Goal: Task Accomplishment & Management: Manage account settings

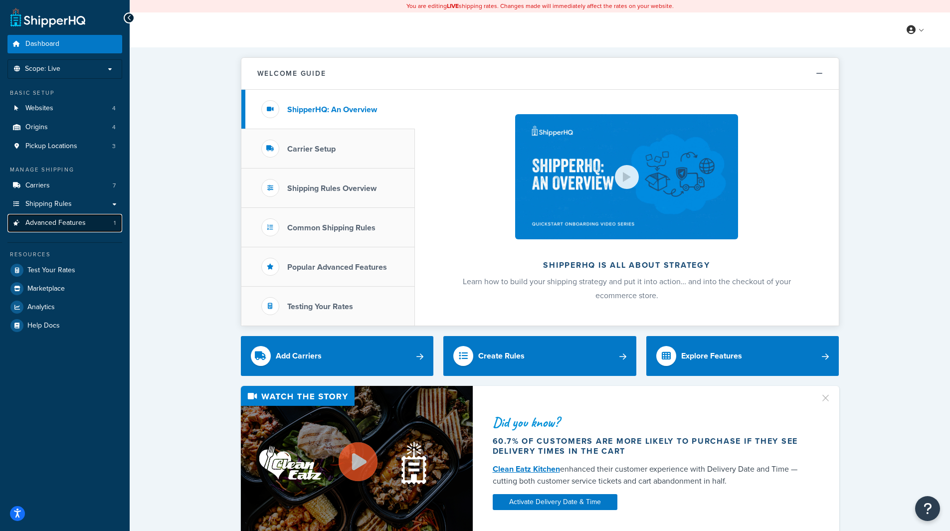
drag, startPoint x: 83, startPoint y: 203, endPoint x: 39, endPoint y: 223, distance: 48.2
click at [39, 223] on span "Advanced Features" at bounding box center [55, 223] width 60 height 8
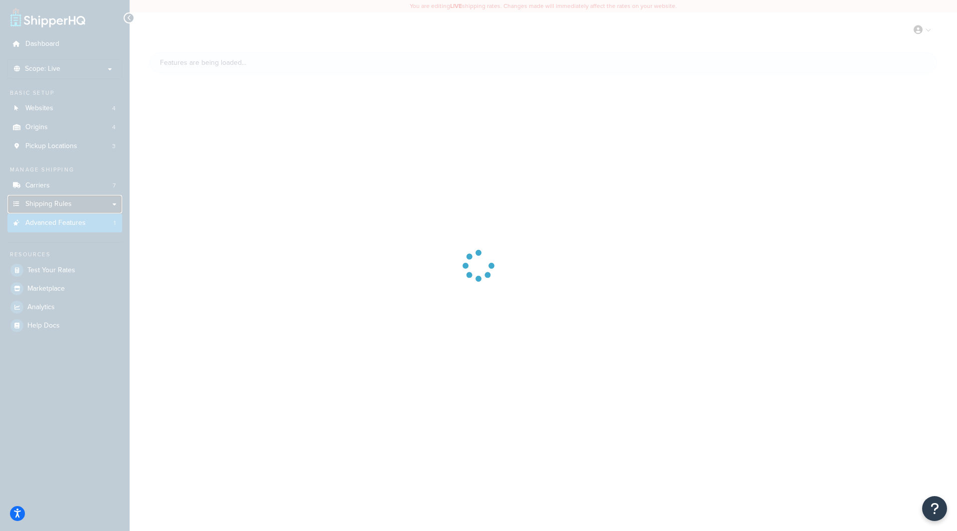
click at [52, 212] on link "Shipping Rules" at bounding box center [64, 204] width 115 height 18
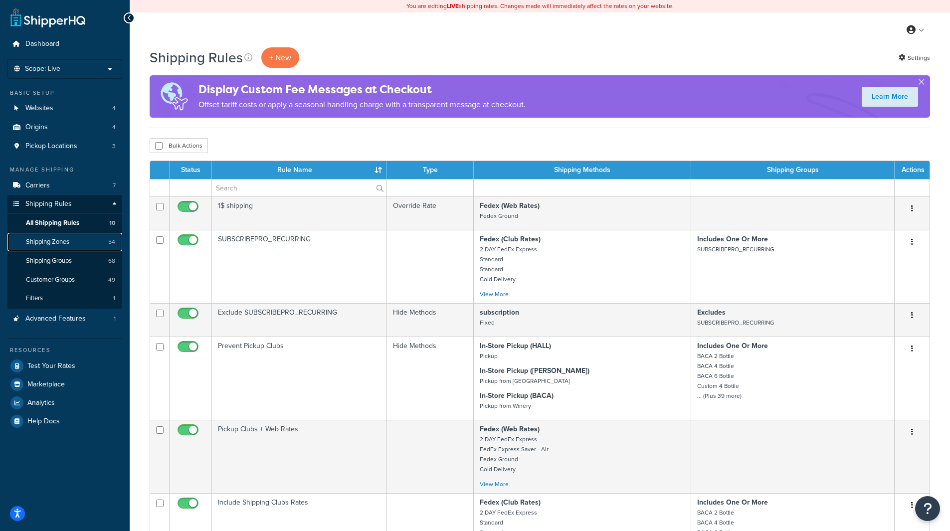
click at [66, 241] on span "Shipping Zones" at bounding box center [47, 242] width 43 height 8
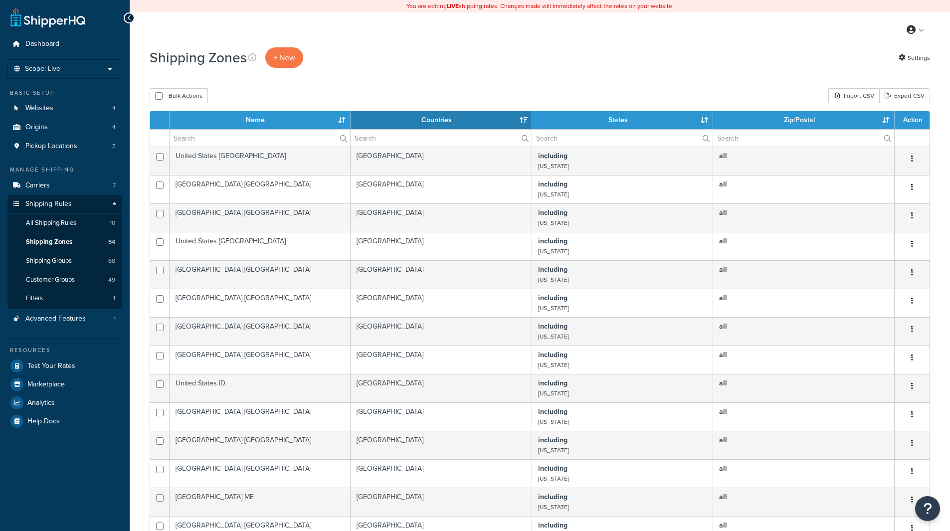
select select "15"
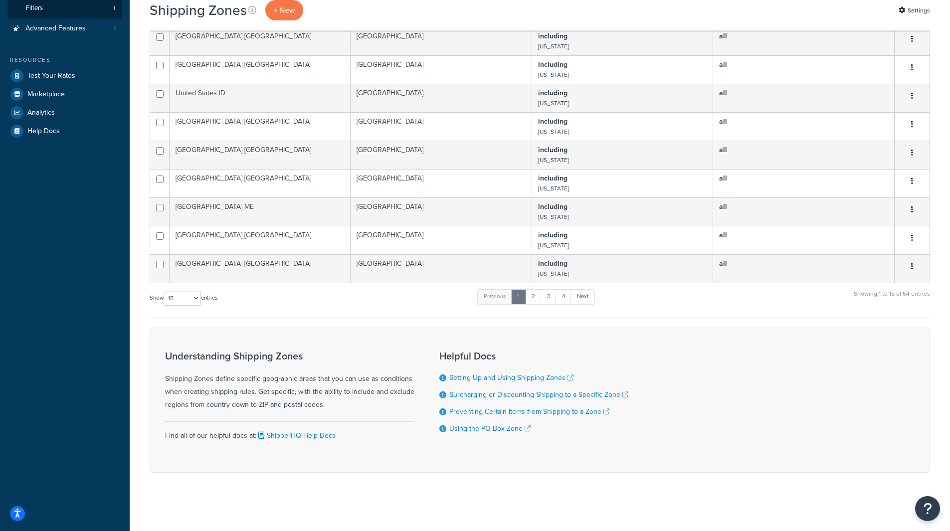
scroll to position [300, 0]
click at [566, 298] on link "4" at bounding box center [564, 295] width 16 height 15
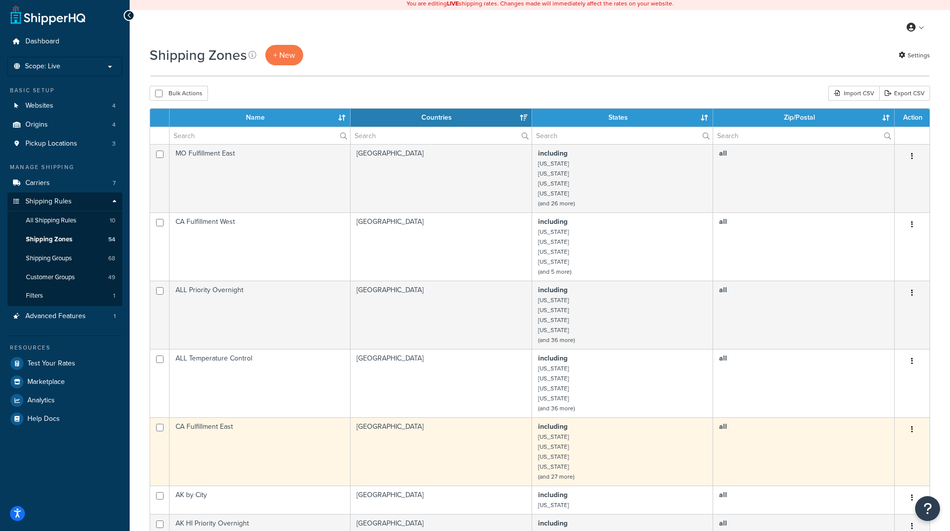
scroll to position [0, 0]
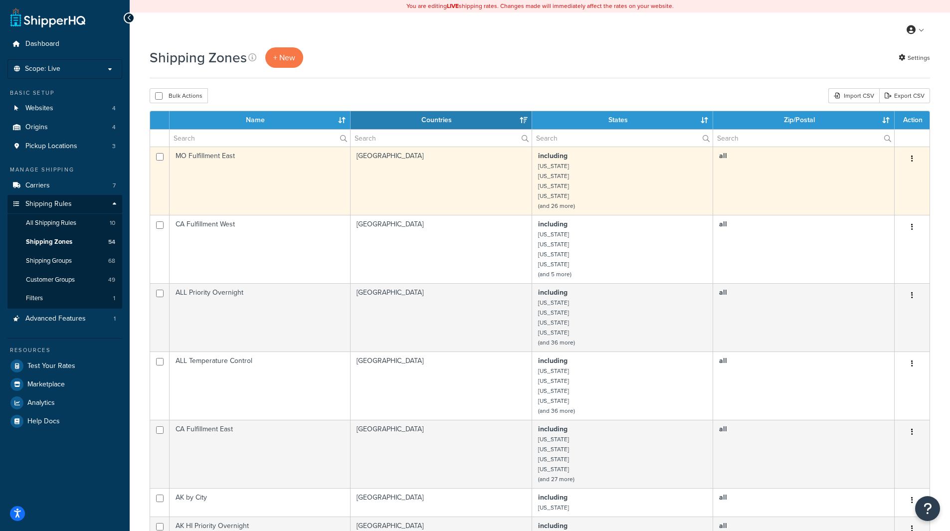
click at [255, 181] on td "MO Fulfillment East" at bounding box center [260, 181] width 181 height 68
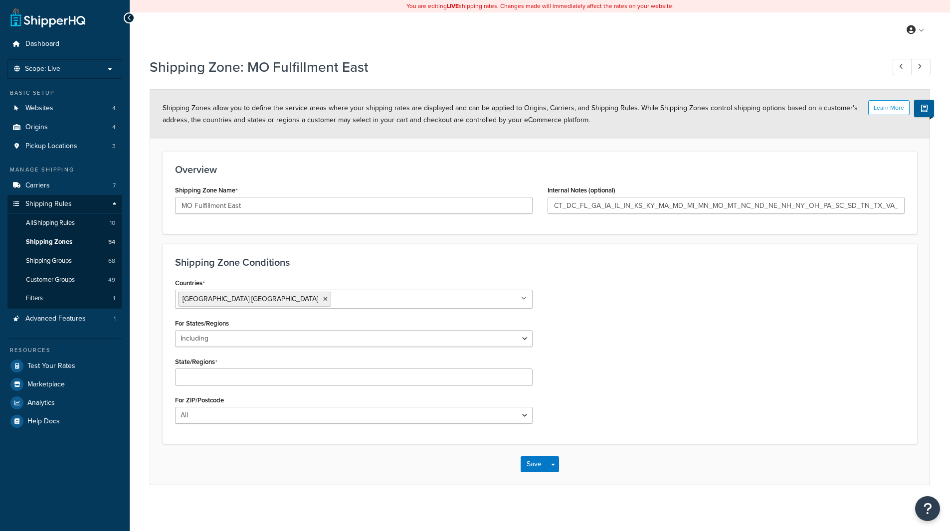
select select "including"
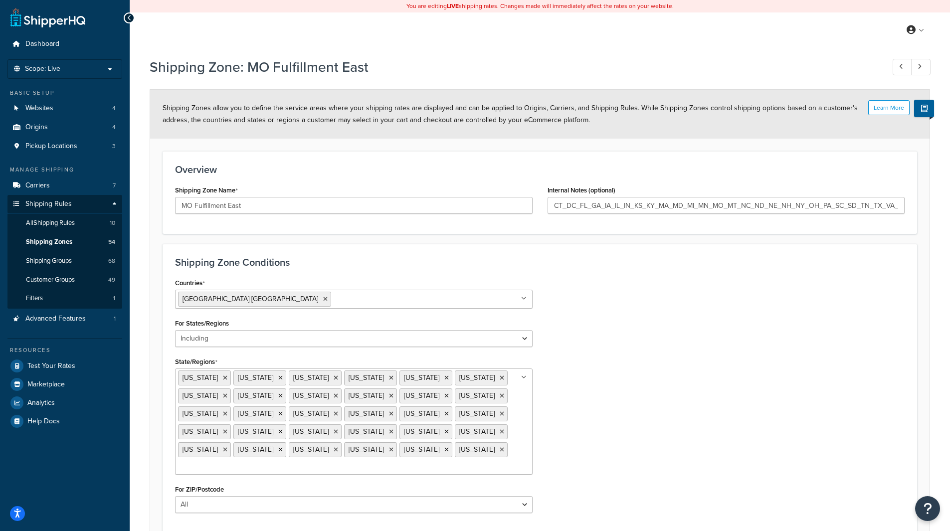
click at [311, 470] on ul "Arkansas Connecticut District of Columbia Florida Georgia Illinois Indiana Iowa…" at bounding box center [354, 422] width 358 height 106
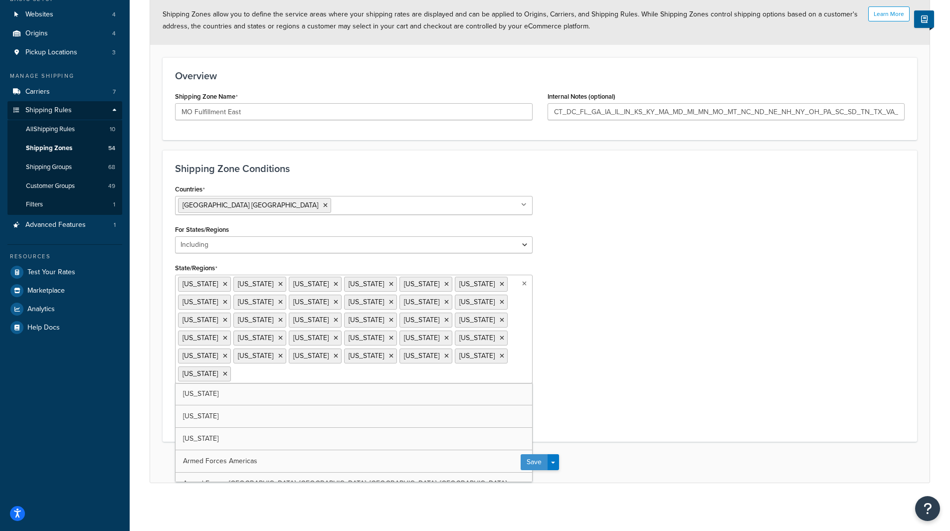
click at [541, 463] on button "Save" at bounding box center [534, 462] width 27 height 16
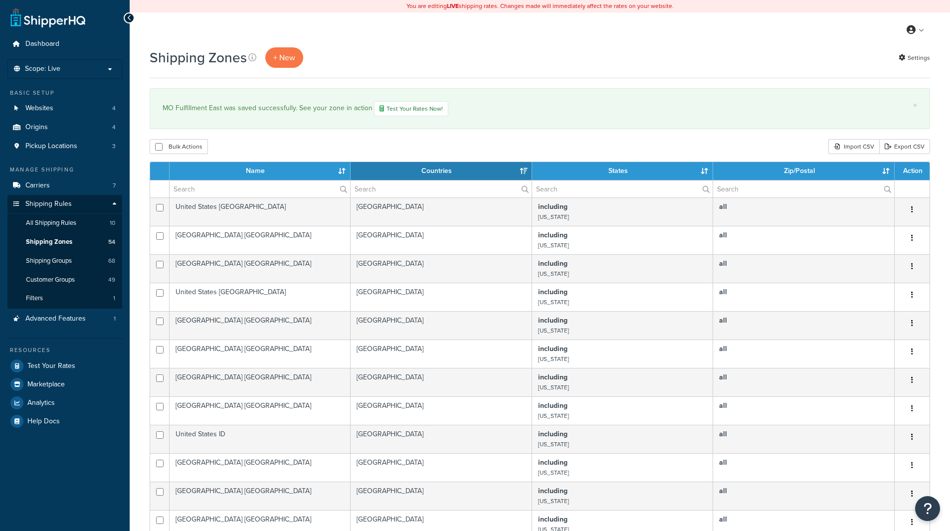
select select "15"
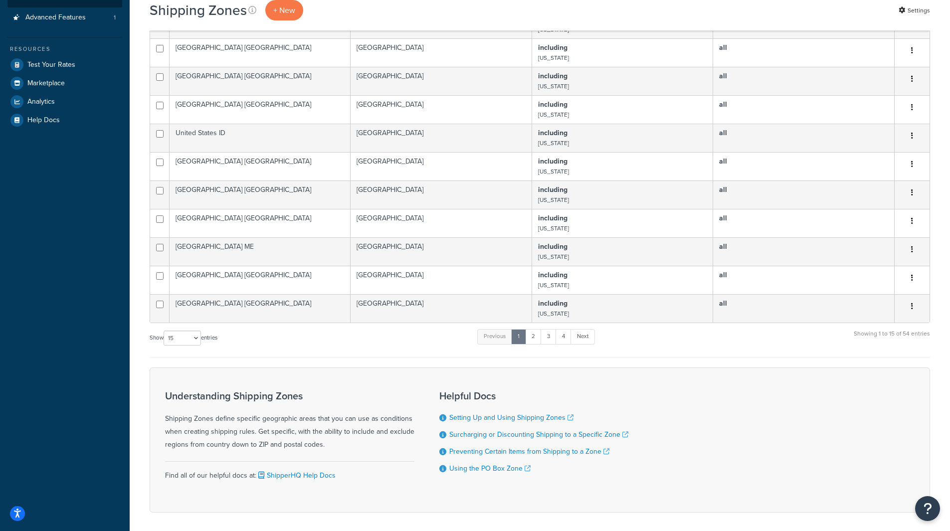
scroll to position [351, 0]
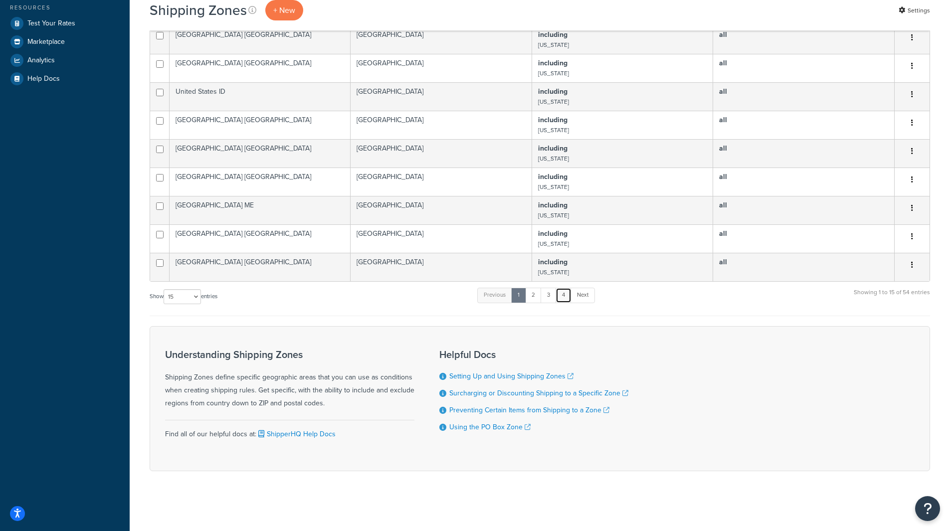
click at [563, 294] on link "4" at bounding box center [564, 295] width 16 height 15
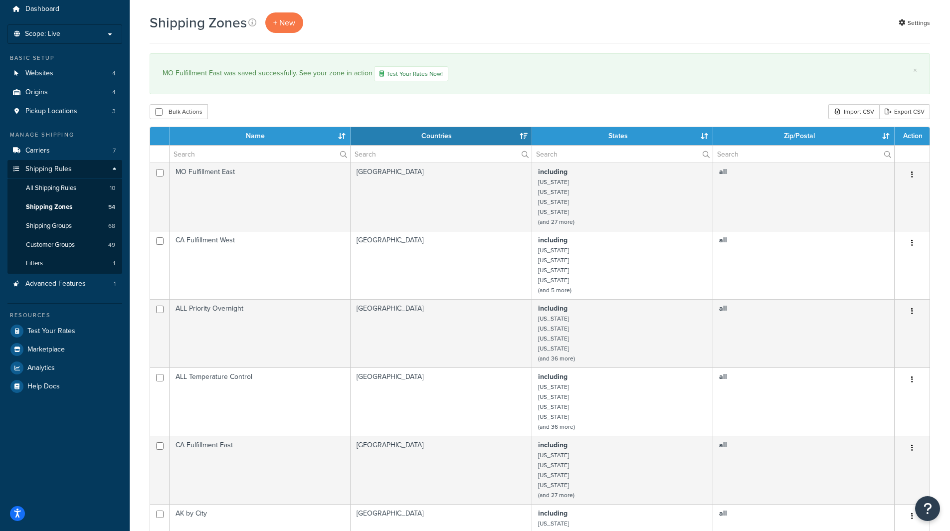
scroll to position [0, 0]
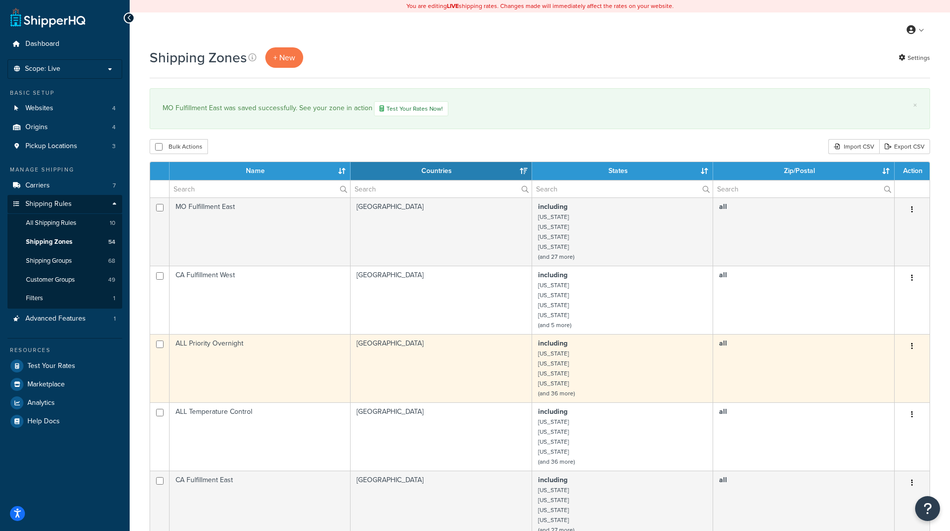
click at [253, 377] on td "ALL Priority Overnight" at bounding box center [260, 368] width 181 height 68
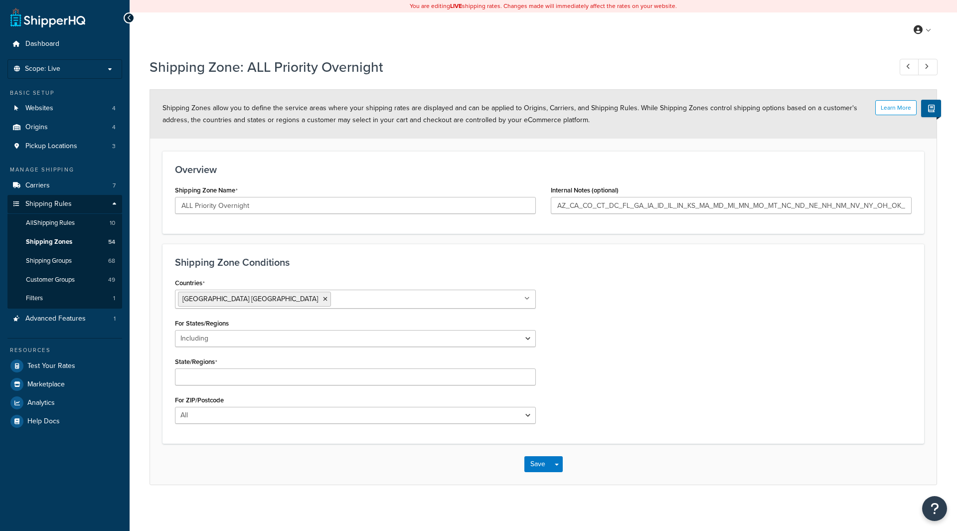
select select "including"
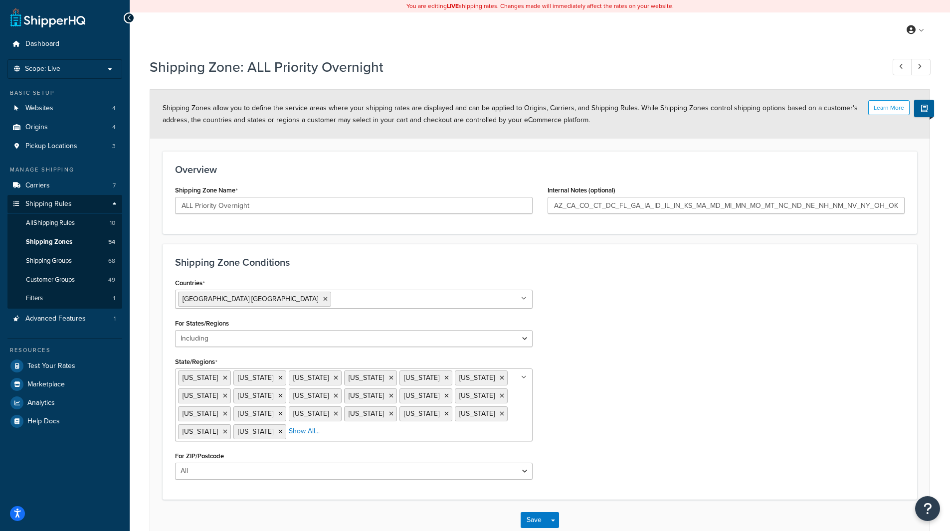
scroll to position [59, 0]
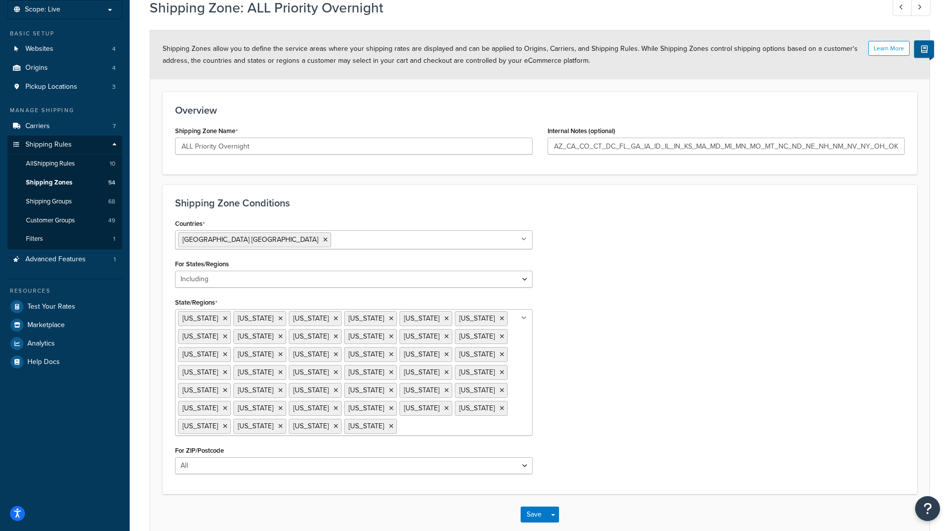
click at [399, 426] on input "State/Regions" at bounding box center [443, 425] width 88 height 11
click at [539, 522] on button "Save" at bounding box center [534, 530] width 27 height 16
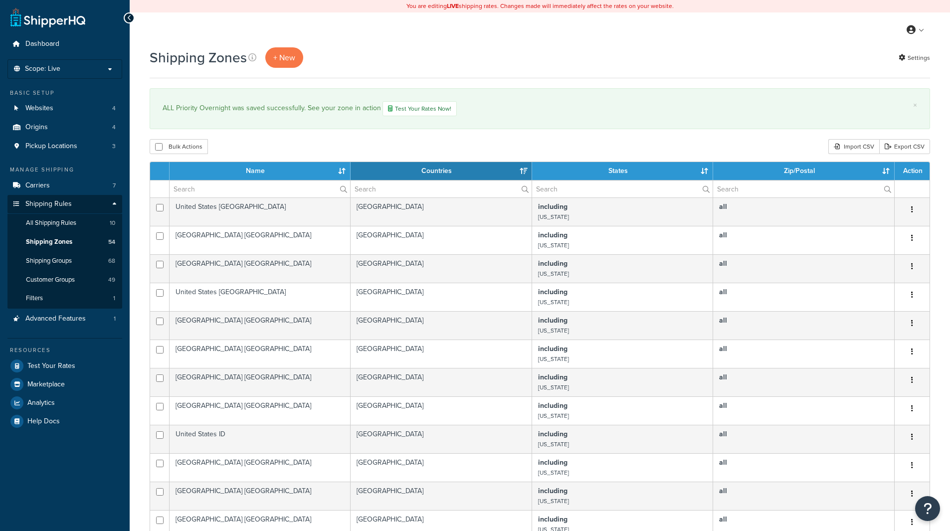
select select "15"
